Goal: Information Seeking & Learning: Learn about a topic

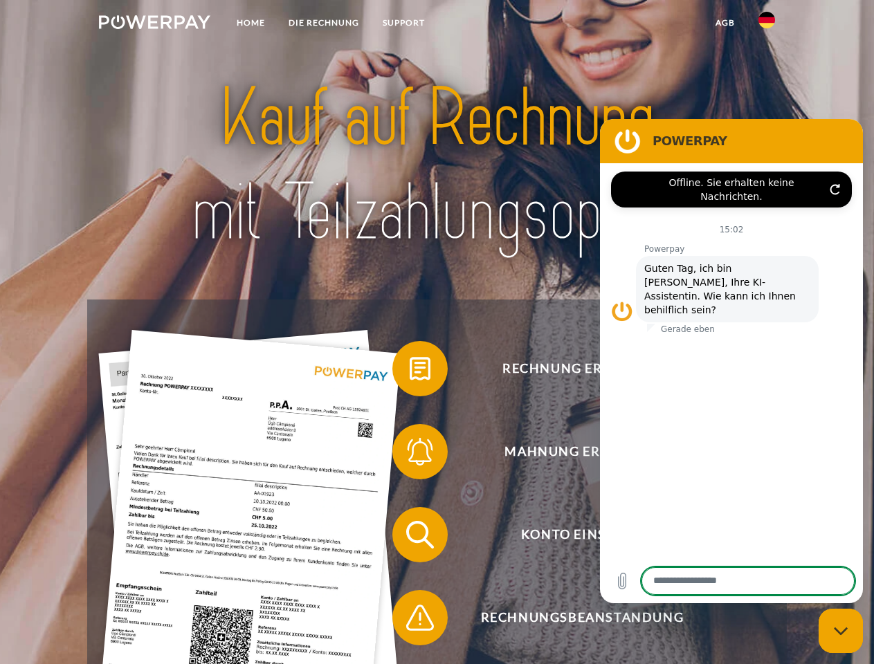
click at [154, 24] on img at bounding box center [154, 22] width 111 height 14
click at [766, 24] on img at bounding box center [766, 20] width 17 height 17
click at [724, 23] on link "agb" at bounding box center [724, 22] width 43 height 25
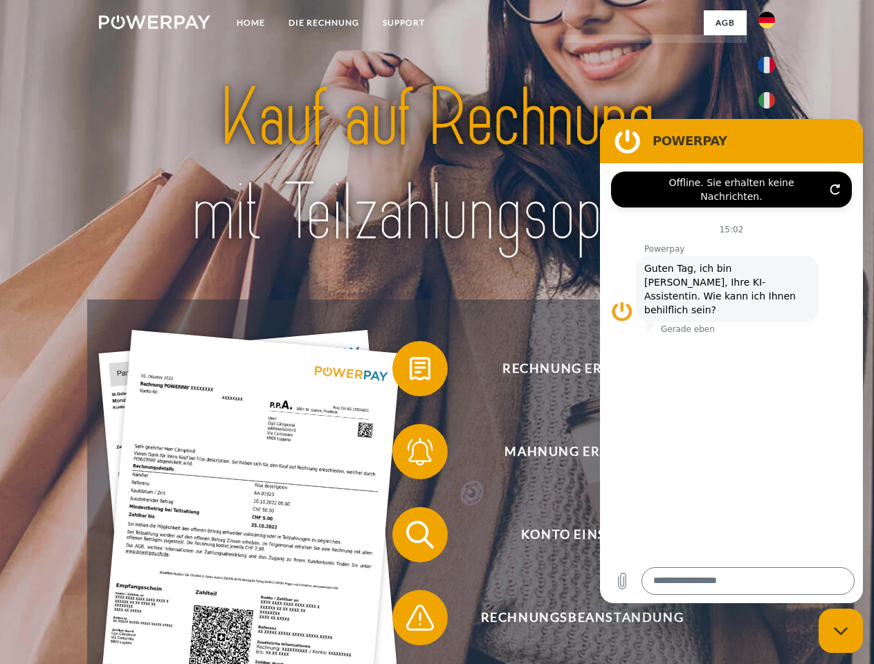
click at [410, 371] on span at bounding box center [399, 368] width 69 height 69
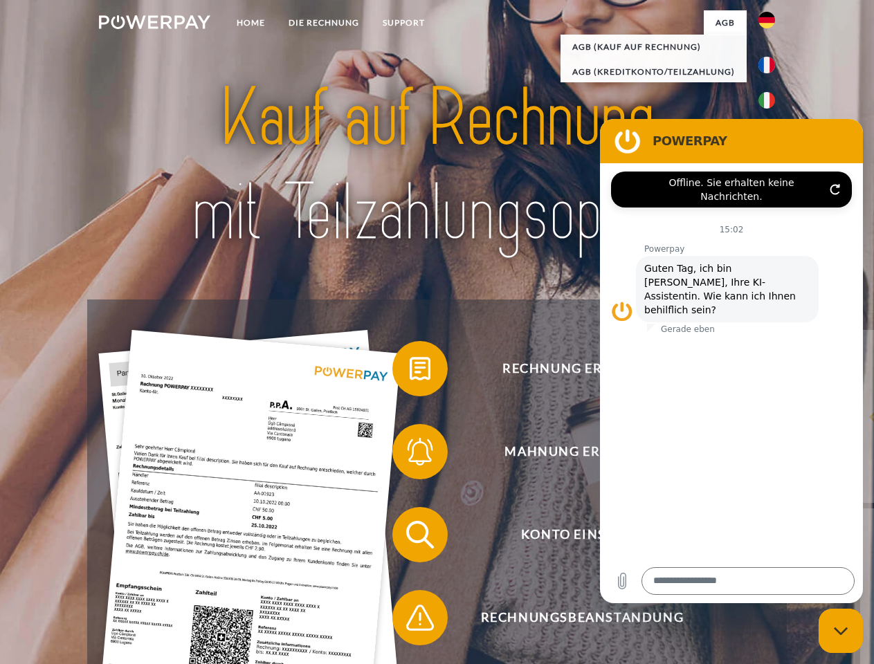
click at [410, 454] on span at bounding box center [399, 451] width 69 height 69
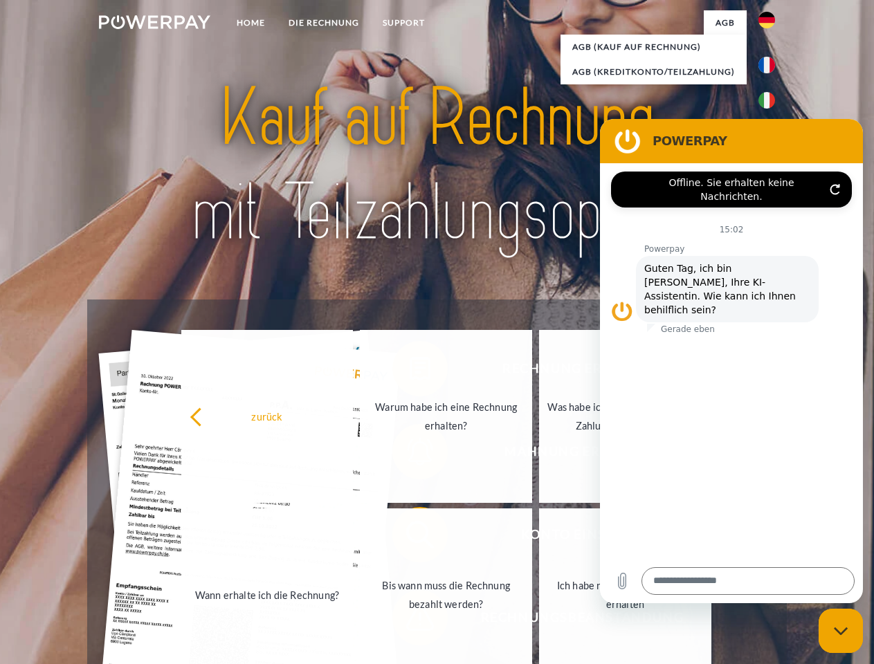
click at [410, 537] on link "Bis wann muss die Rechnung bezahlt werden?" at bounding box center [446, 594] width 172 height 173
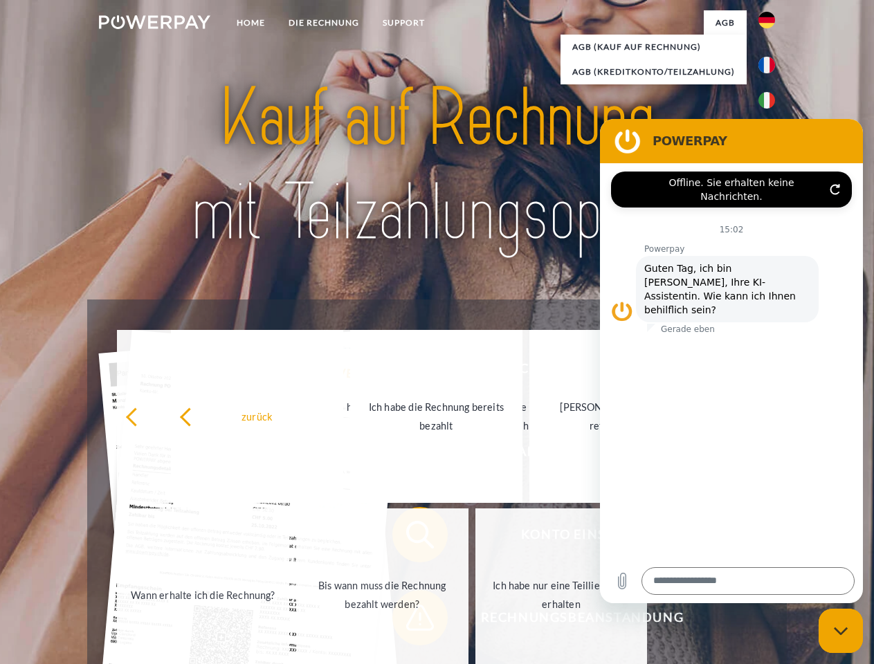
click at [410, 620] on span at bounding box center [399, 617] width 69 height 69
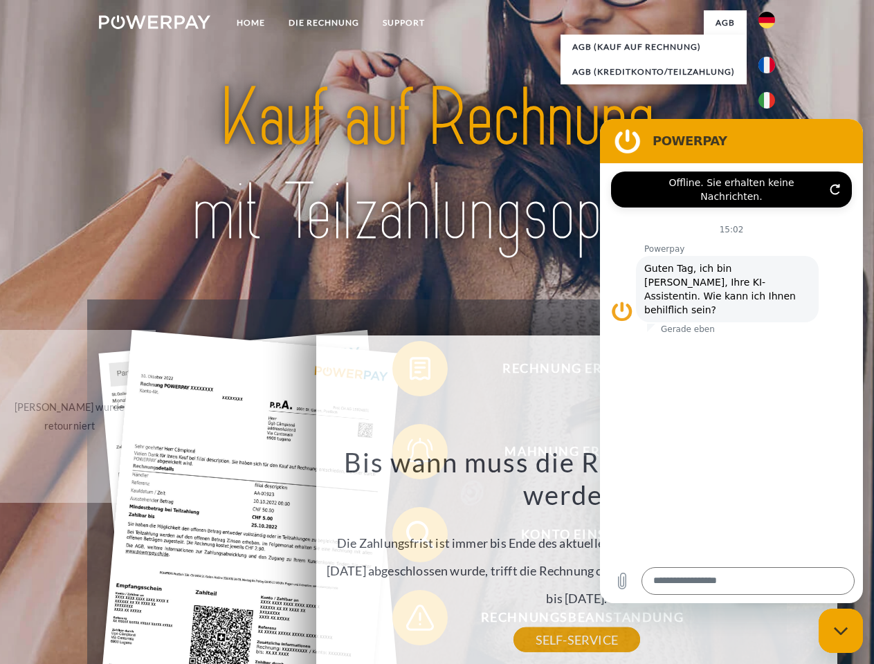
click at [840, 631] on icon "Messaging-Fenster schließen" at bounding box center [841, 631] width 15 height 9
